Goal: Navigation & Orientation: Find specific page/section

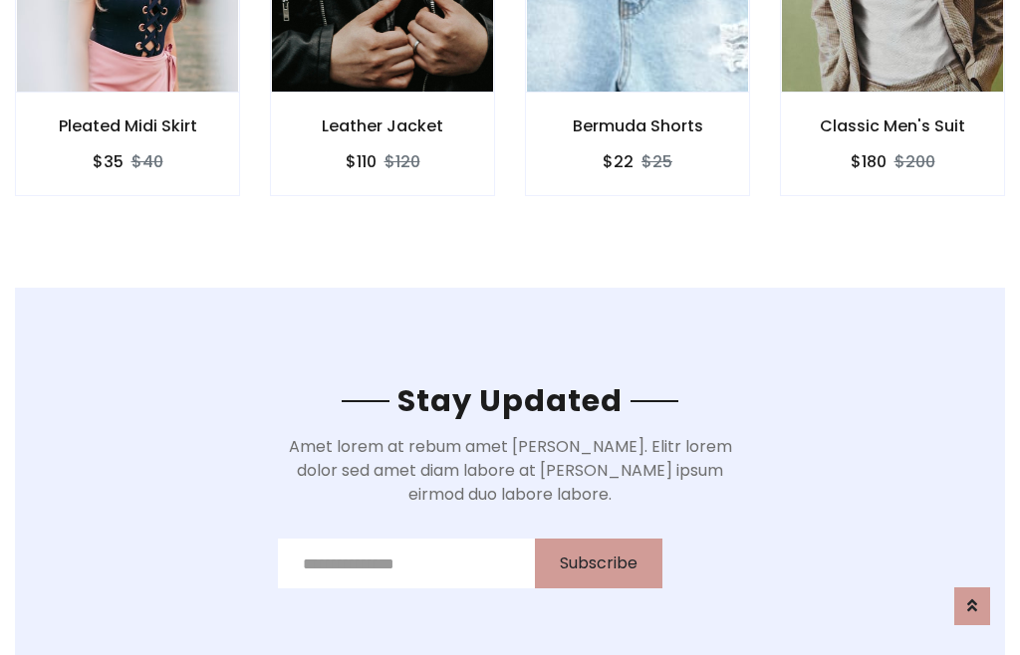
scroll to position [3000, 0]
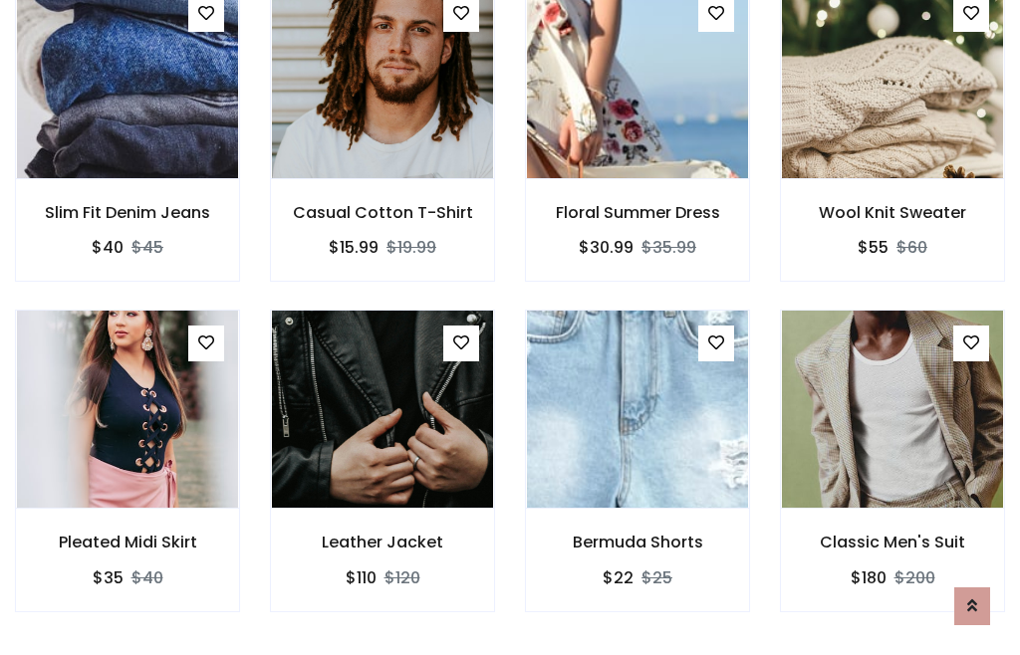
click at [510, 327] on div "Bermuda Shorts $22 $25" at bounding box center [637, 475] width 255 height 330
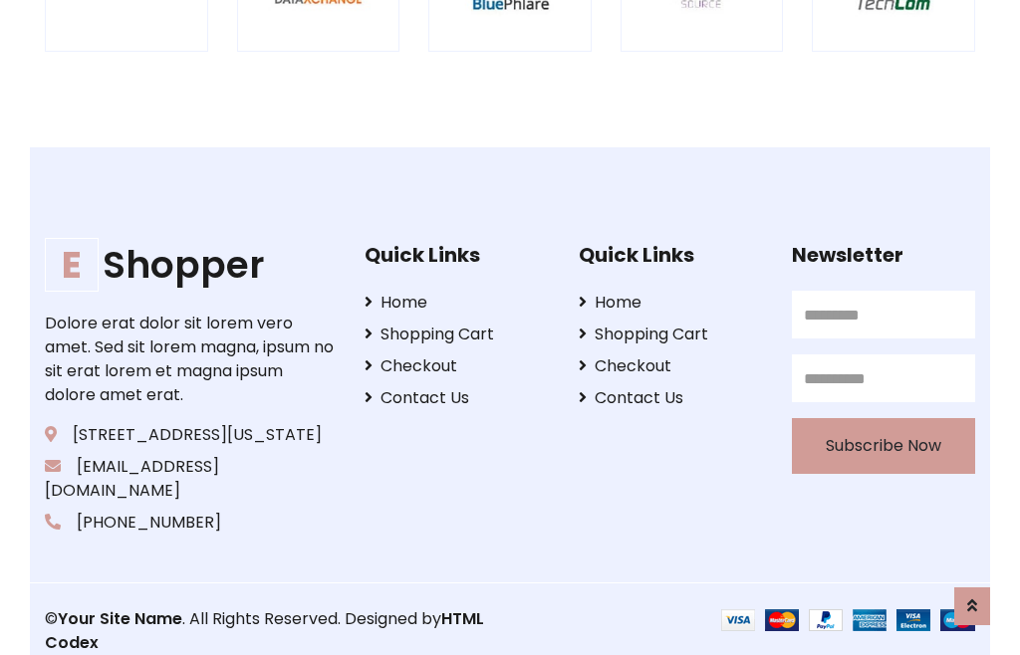
scroll to position [3791, 0]
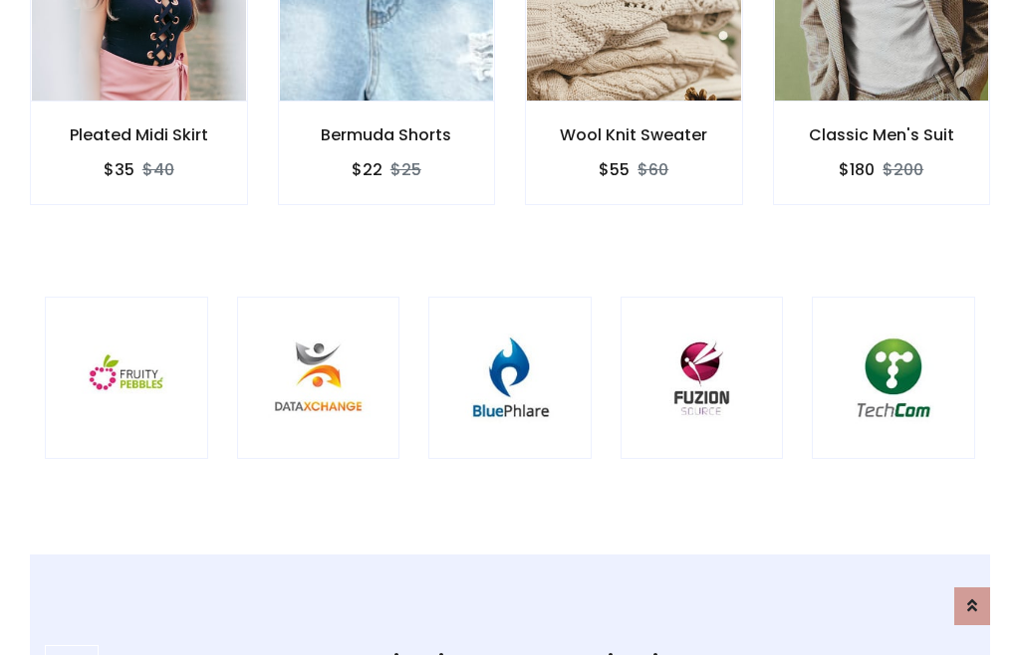
click at [510, 328] on img at bounding box center [510, 379] width 114 height 114
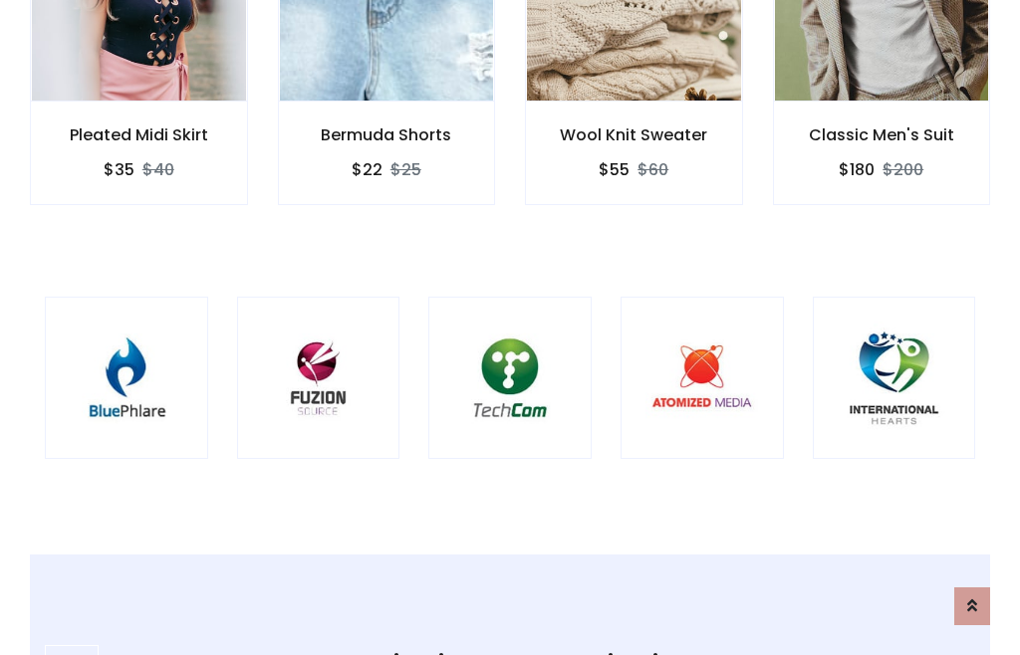
click at [510, 328] on img at bounding box center [510, 379] width 114 height 114
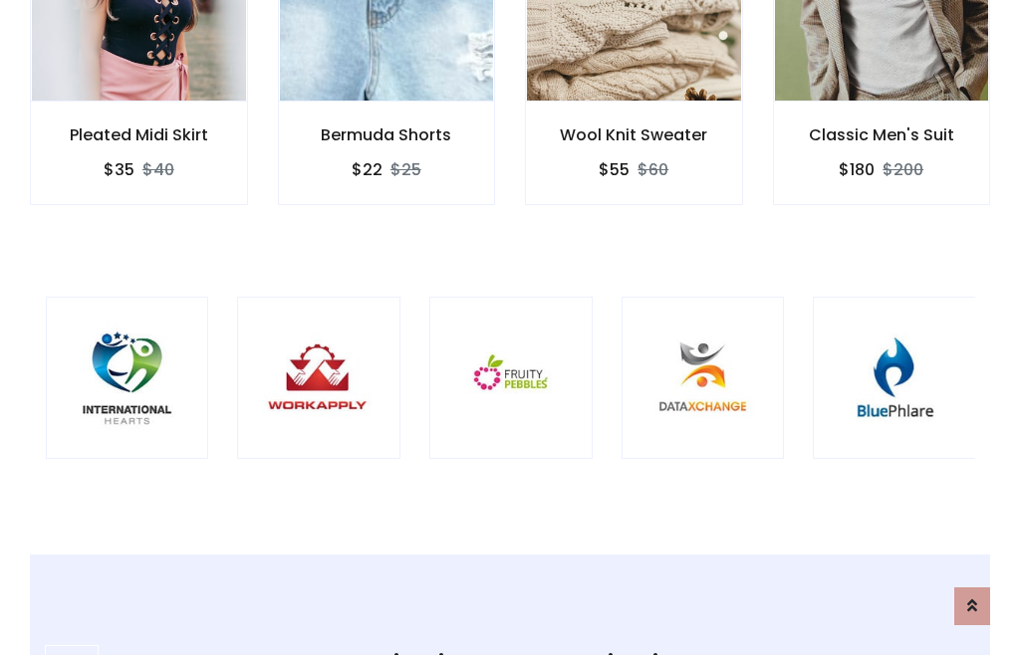
click at [510, 328] on img at bounding box center [511, 379] width 114 height 114
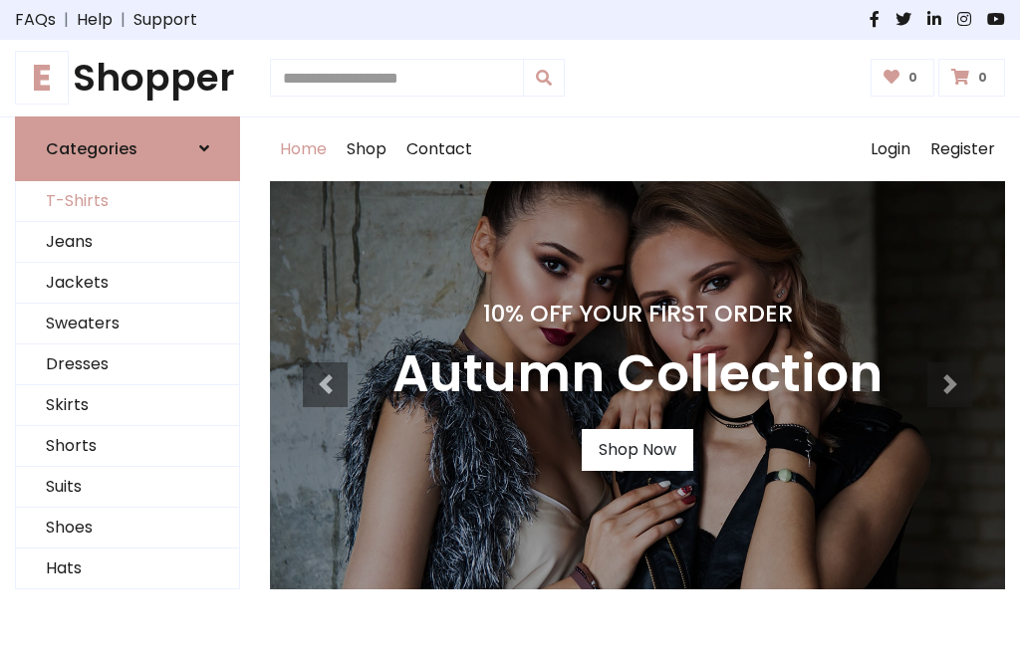
click at [127, 201] on link "T-Shirts" at bounding box center [127, 201] width 223 height 41
click at [127, 78] on h1 "E Shopper" at bounding box center [127, 78] width 225 height 45
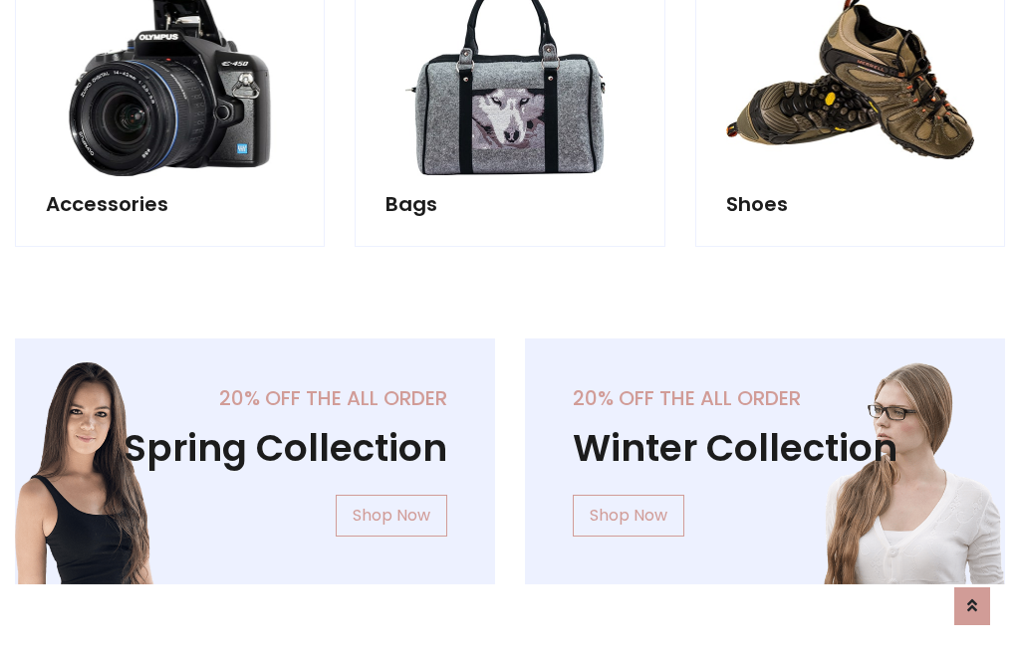
scroll to position [1935, 0]
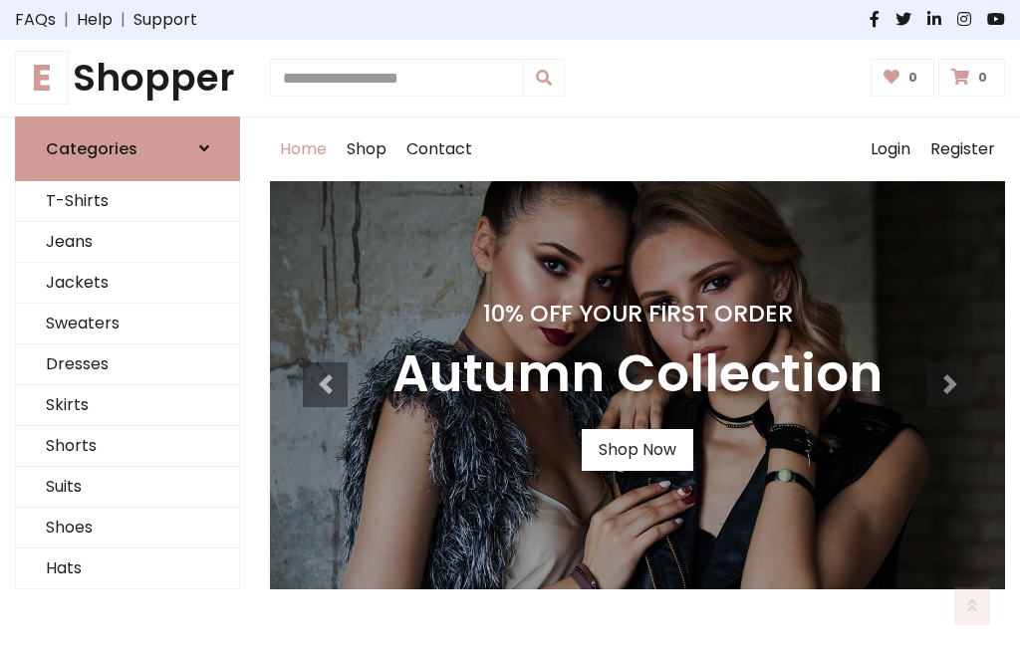
scroll to position [653, 0]
